Goal: Transaction & Acquisition: Purchase product/service

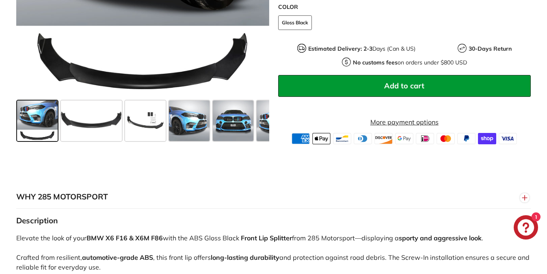
scroll to position [325, 0]
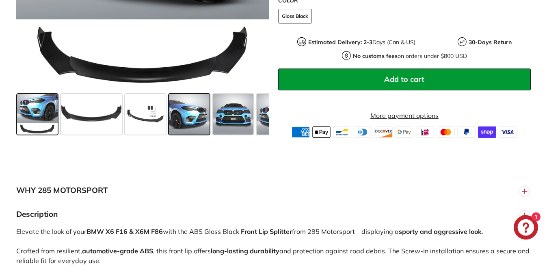
click at [185, 116] on span at bounding box center [189, 114] width 41 height 41
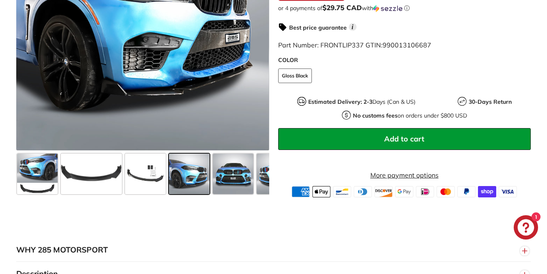
scroll to position [203, 0]
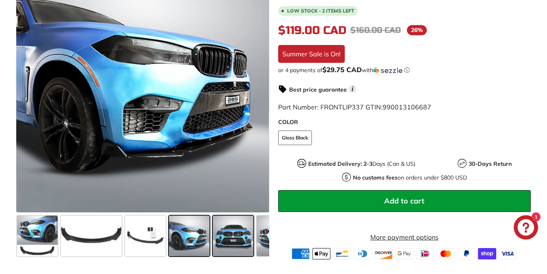
click at [231, 241] on span at bounding box center [233, 236] width 41 height 41
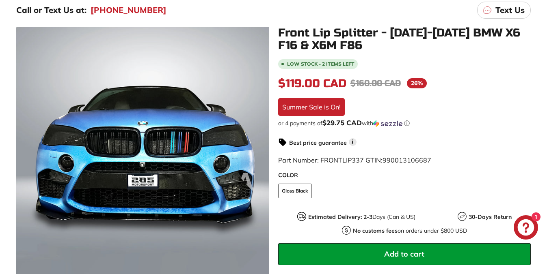
scroll to position [162, 0]
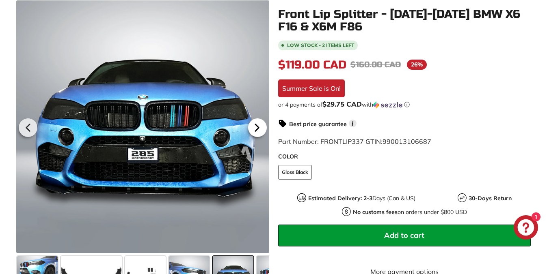
click at [257, 127] on icon at bounding box center [256, 128] width 3 height 7
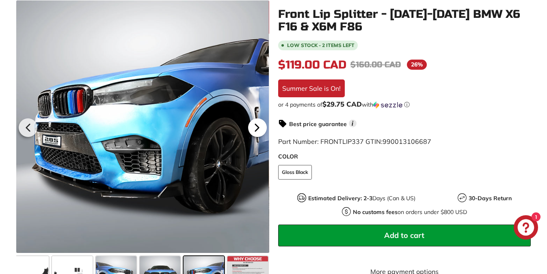
scroll to position [0, 73]
click at [257, 127] on icon at bounding box center [256, 128] width 3 height 7
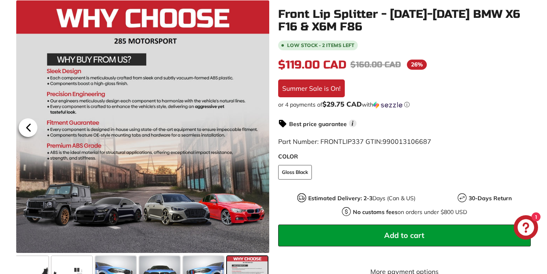
click at [30, 129] on icon at bounding box center [28, 128] width 3 height 7
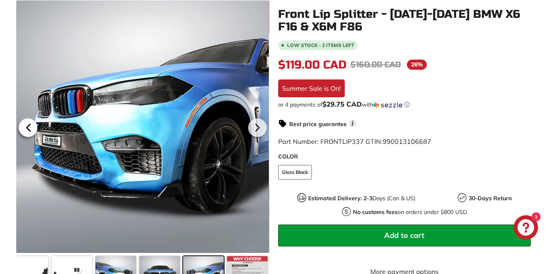
click at [30, 129] on icon at bounding box center [28, 128] width 3 height 7
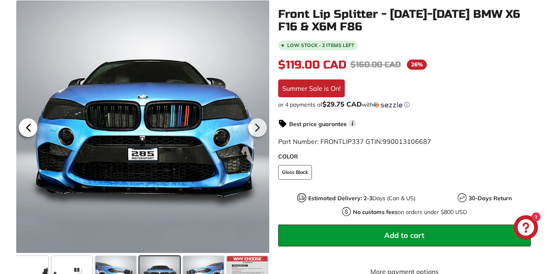
click at [30, 129] on icon at bounding box center [28, 128] width 3 height 7
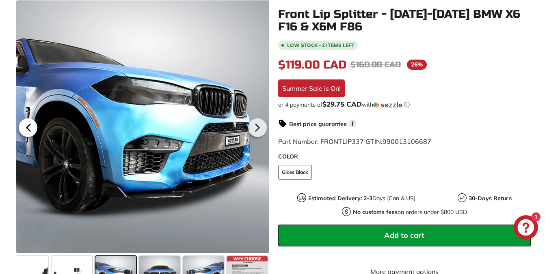
click at [30, 129] on icon at bounding box center [28, 128] width 3 height 7
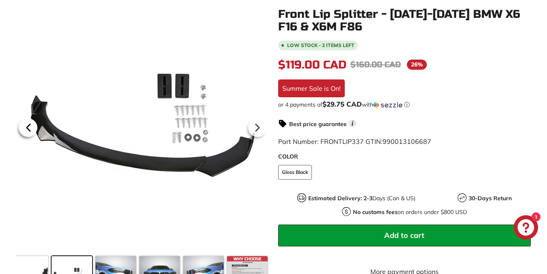
click at [30, 129] on icon at bounding box center [28, 128] width 3 height 7
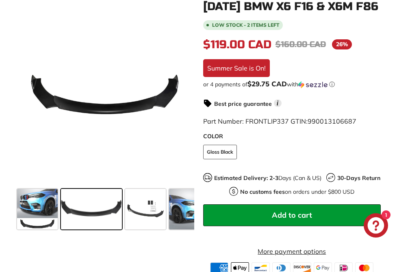
scroll to position [203, 0]
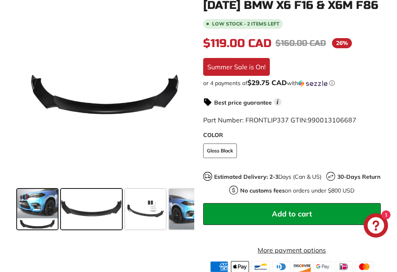
click at [41, 203] on span at bounding box center [37, 209] width 41 height 41
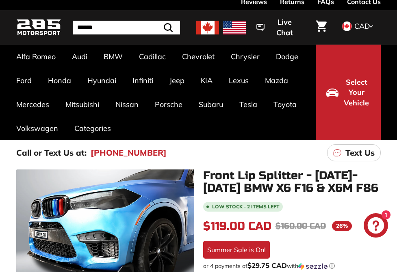
scroll to position [0, 0]
